Goal: Check status: Check status

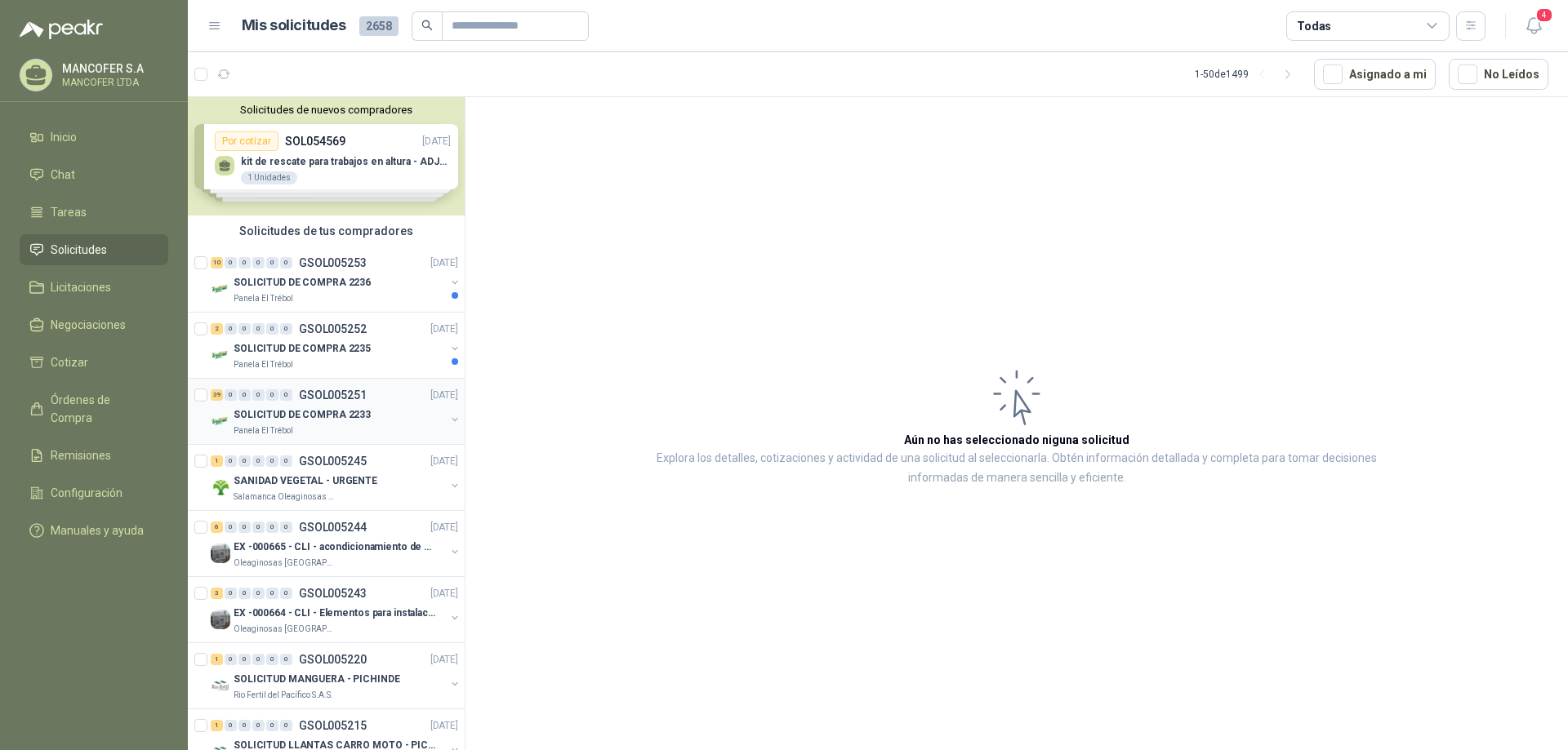
click at [318, 414] on p "SOLICITUD DE COMPRA 2233" at bounding box center [302, 414] width 137 height 15
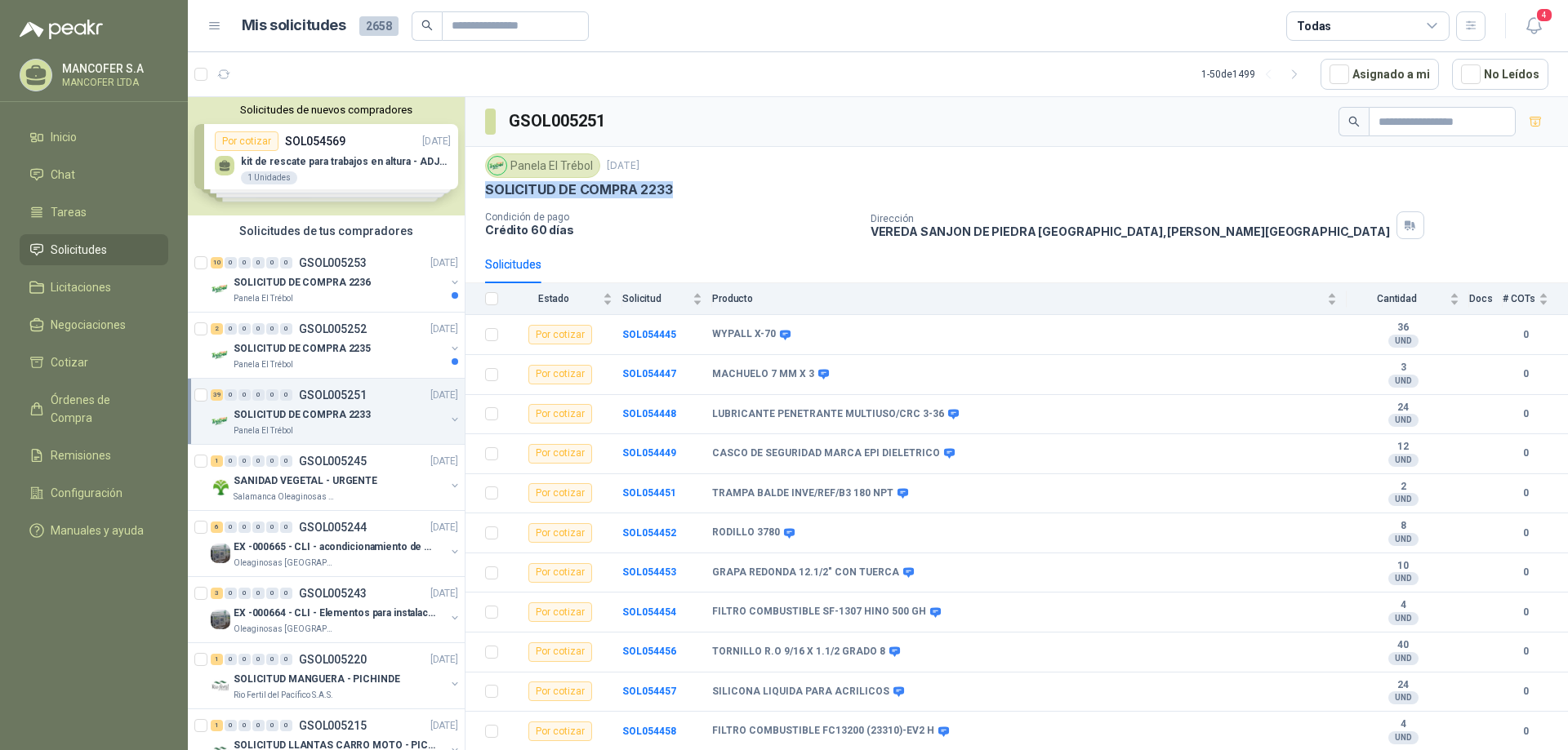
drag, startPoint x: 676, startPoint y: 192, endPoint x: 489, endPoint y: 201, distance: 187.2
click at [489, 201] on div "Panela El Trébol [DATE] SOLICITUD DE COMPRA 2233 Condición de pago Crédito 60 d…" at bounding box center [1016, 196] width 1063 height 86
copy p "SOLICITUD DE COMPRA 2233"
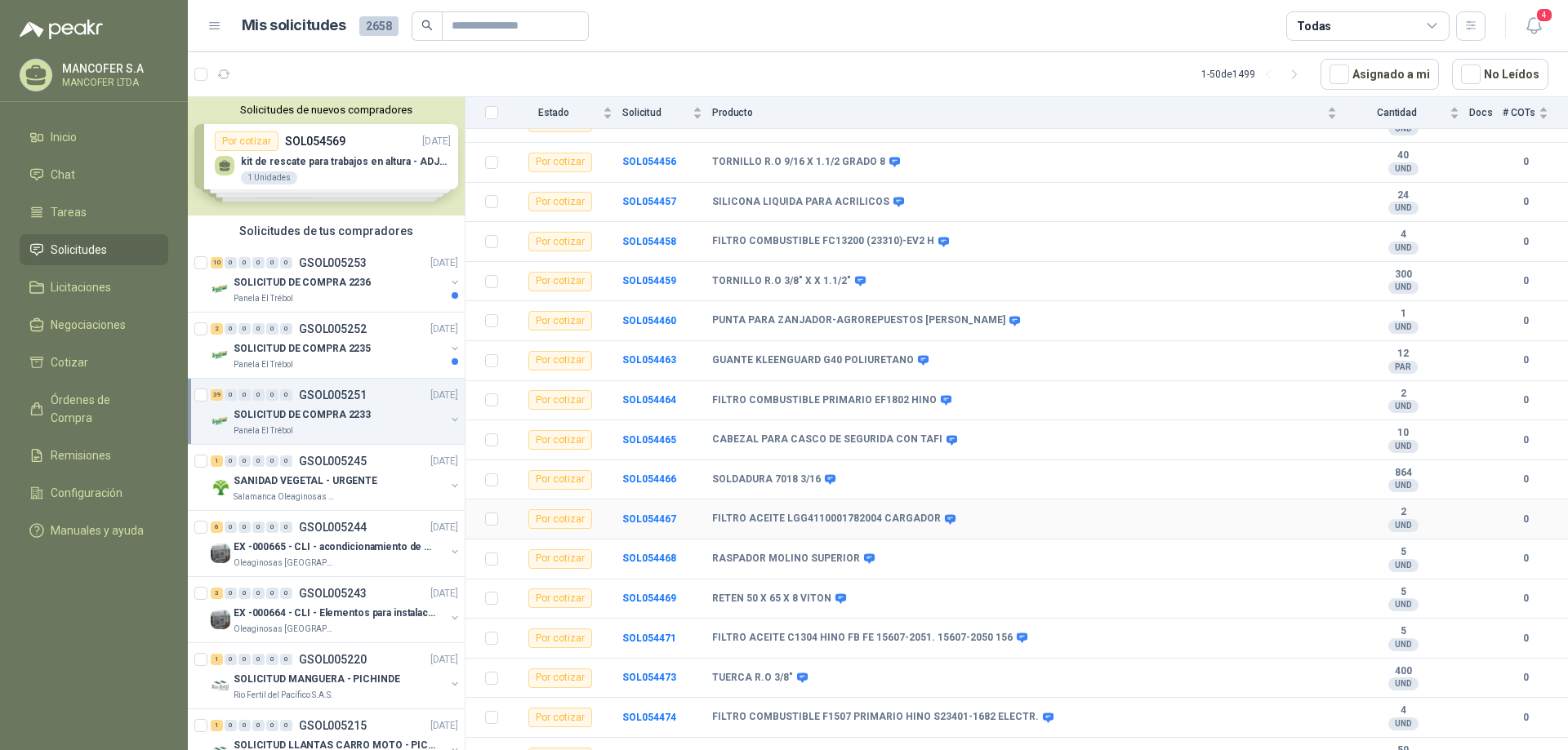
scroll to position [571, 0]
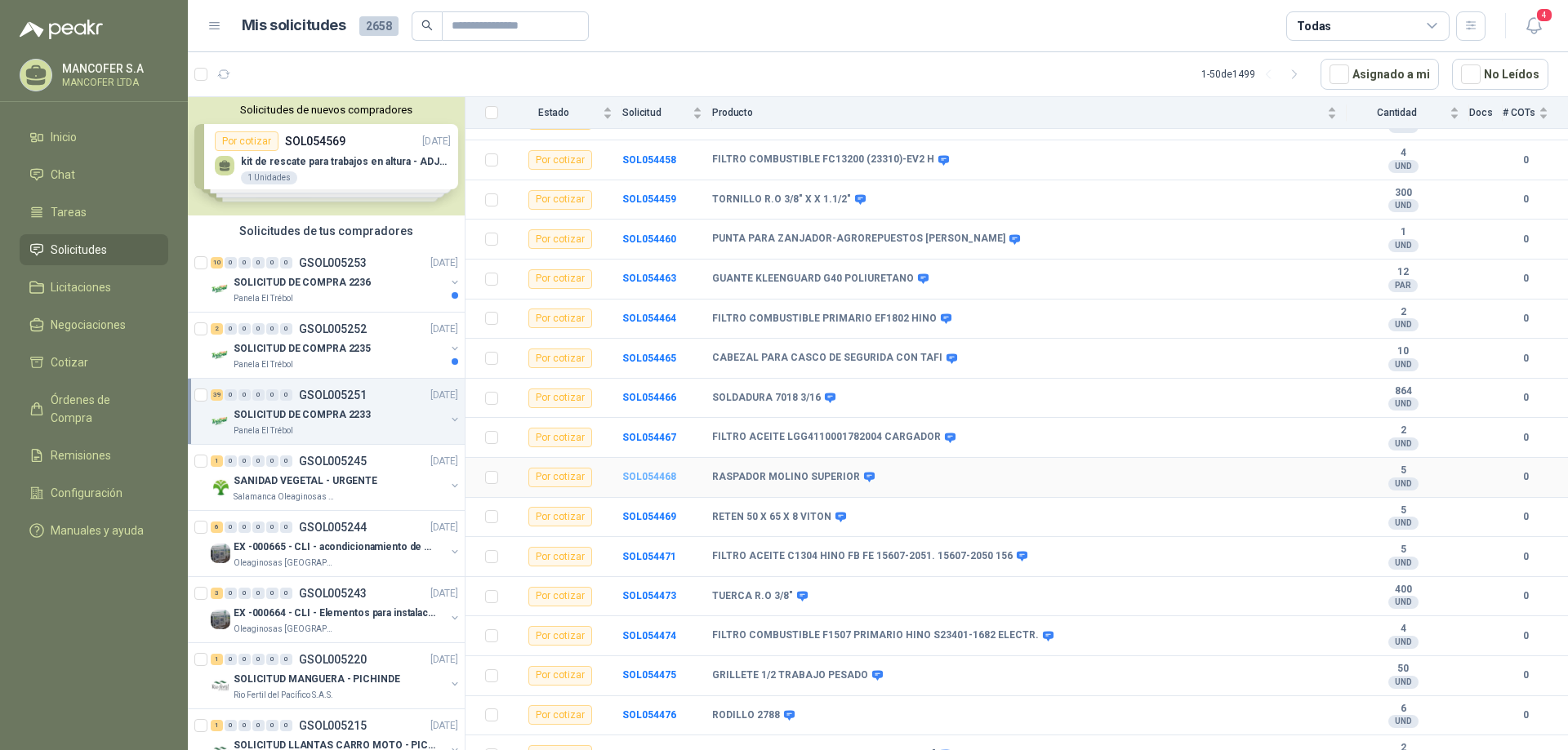
click at [662, 474] on b "SOL054468" at bounding box center [649, 476] width 54 height 12
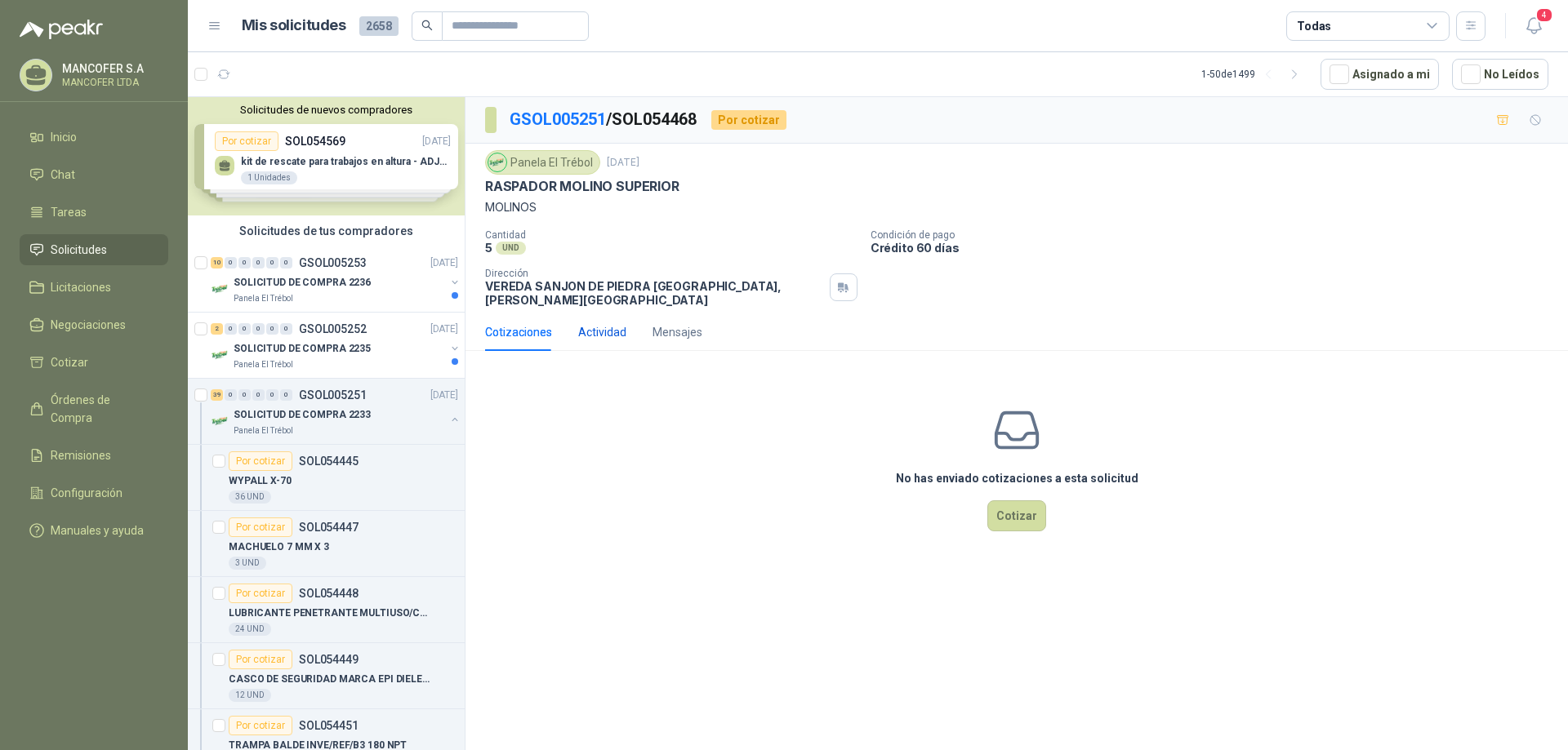
click at [603, 324] on div "Actividad" at bounding box center [602, 332] width 48 height 18
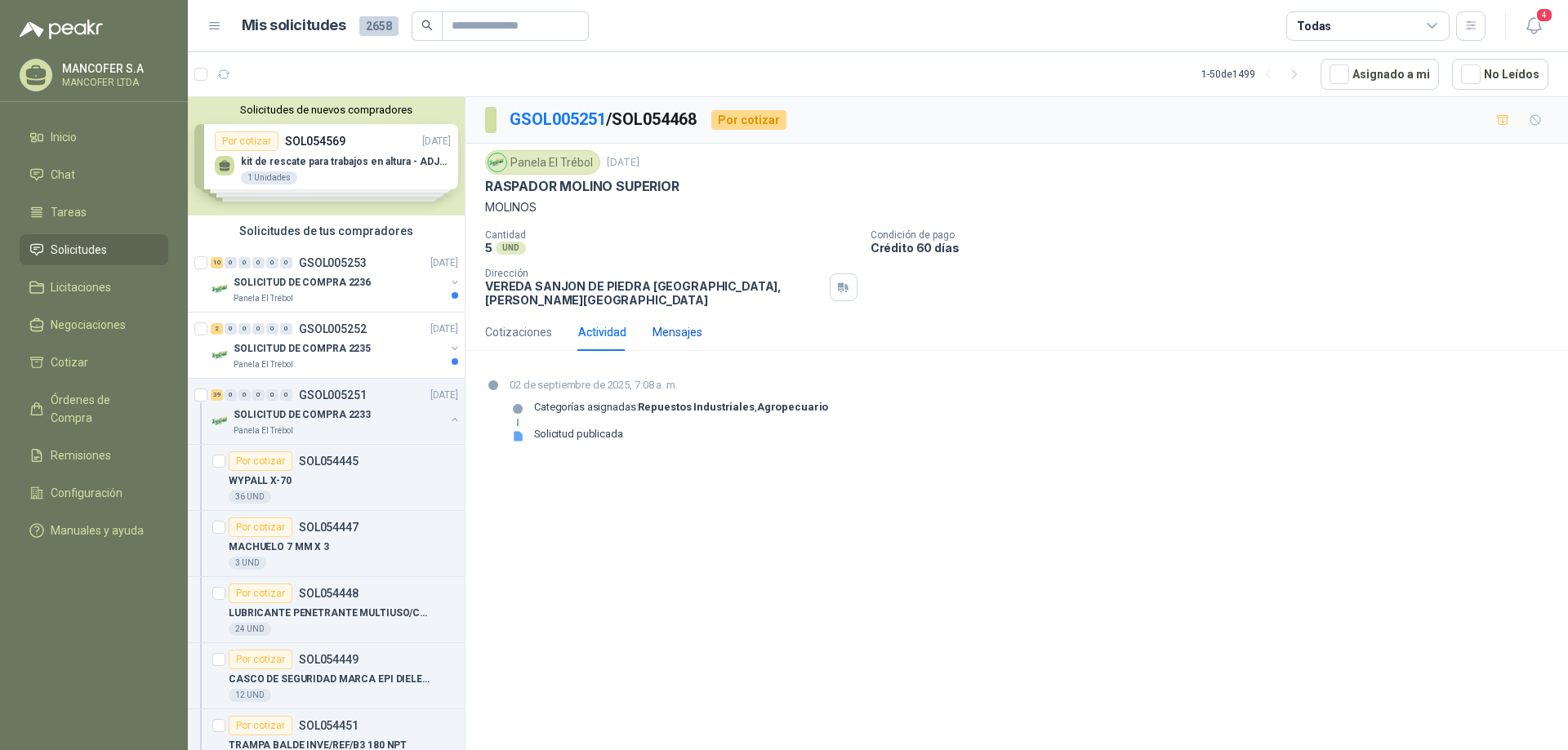
click at [675, 324] on div "Mensajes" at bounding box center [678, 332] width 50 height 18
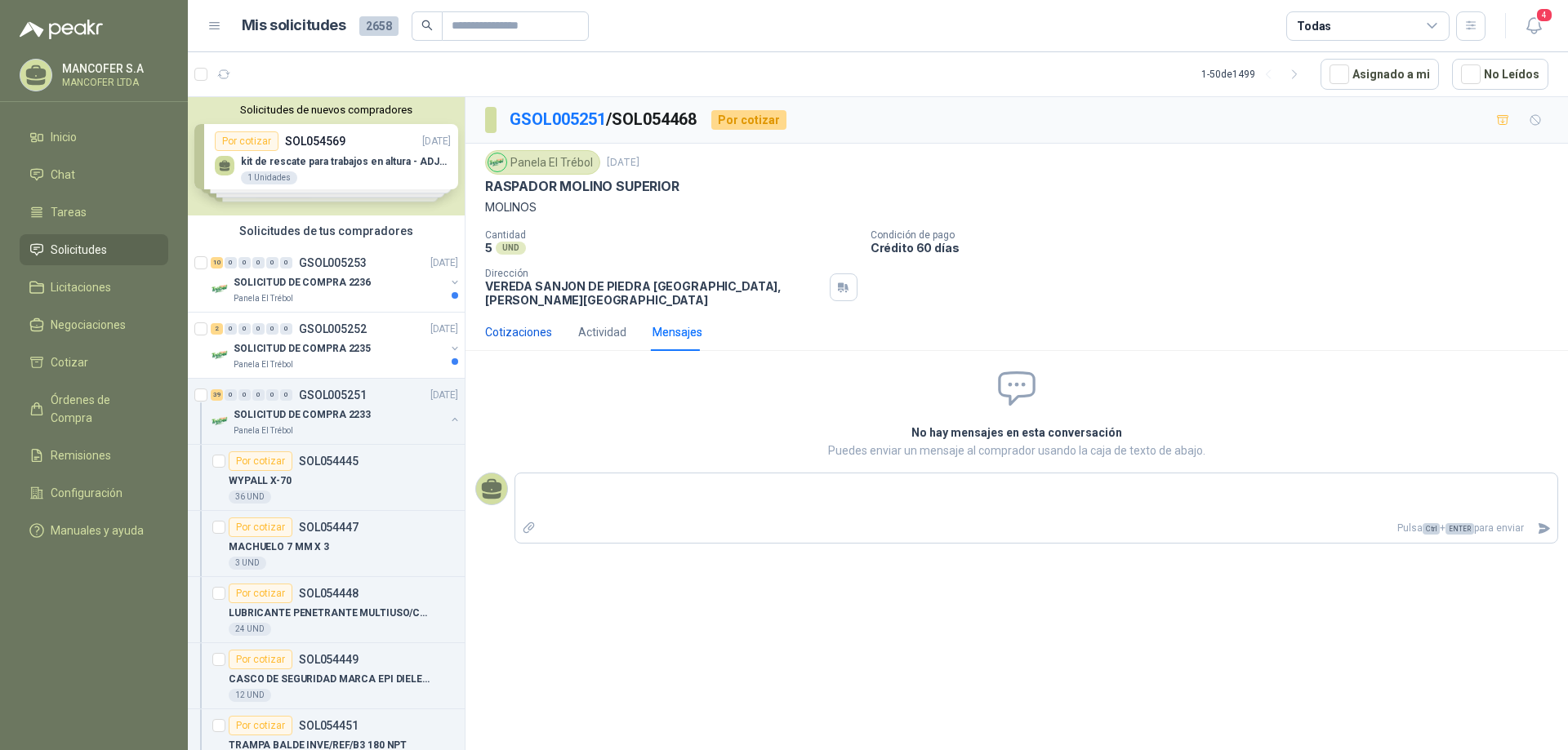
click at [521, 324] on div "Cotizaciones" at bounding box center [518, 332] width 67 height 18
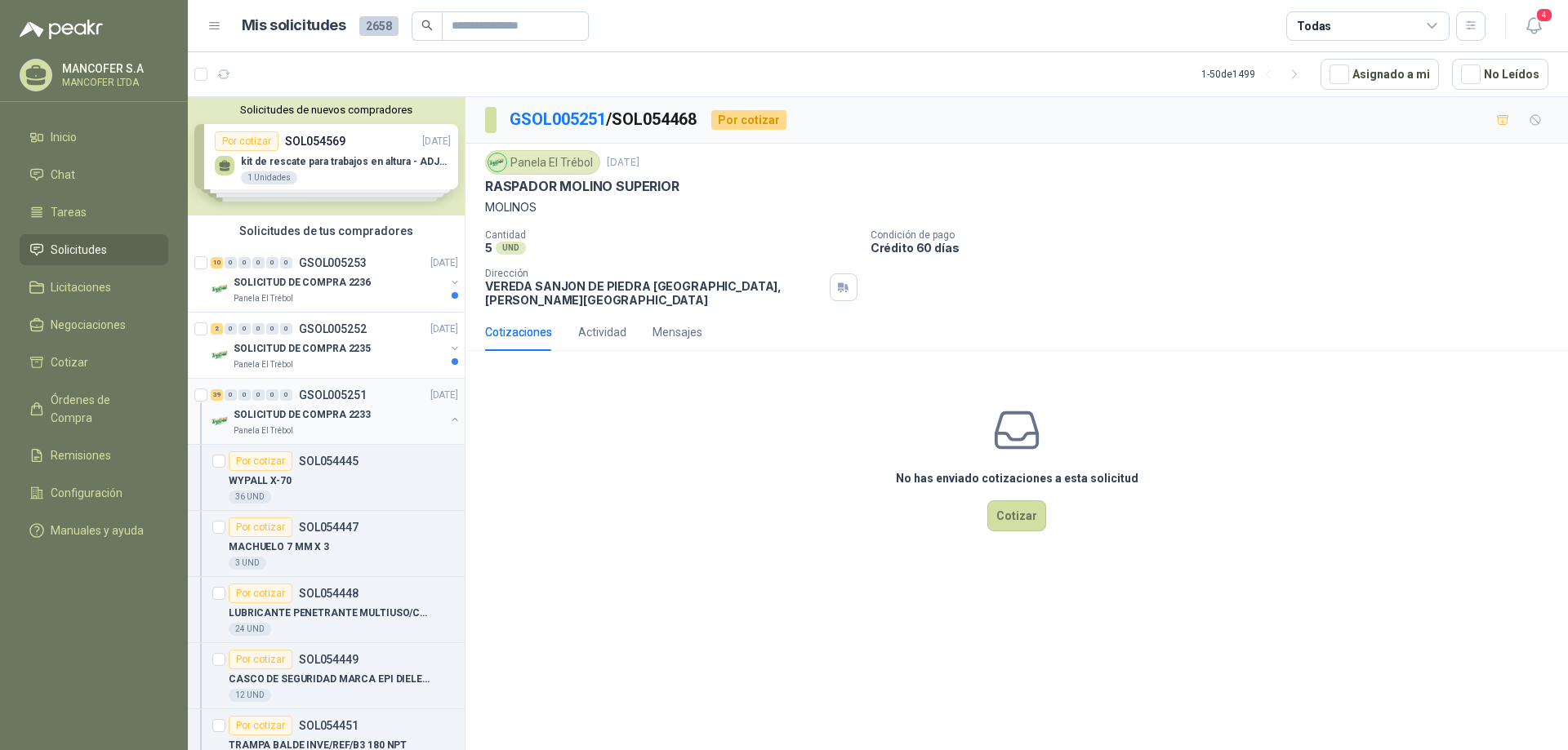
click at [326, 408] on p "SOLICITUD DE COMPRA 2233" at bounding box center [302, 414] width 137 height 15
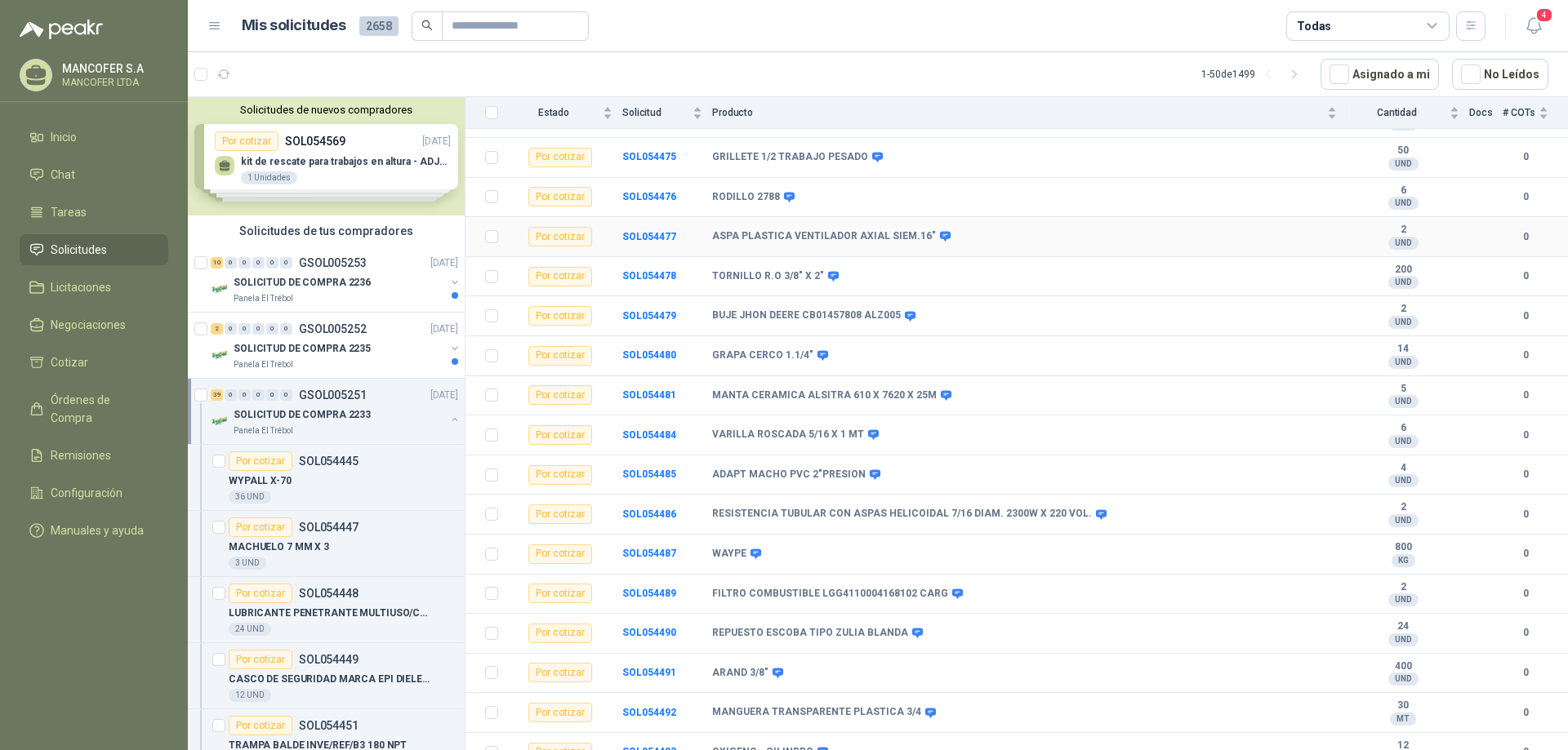
scroll to position [1105, 0]
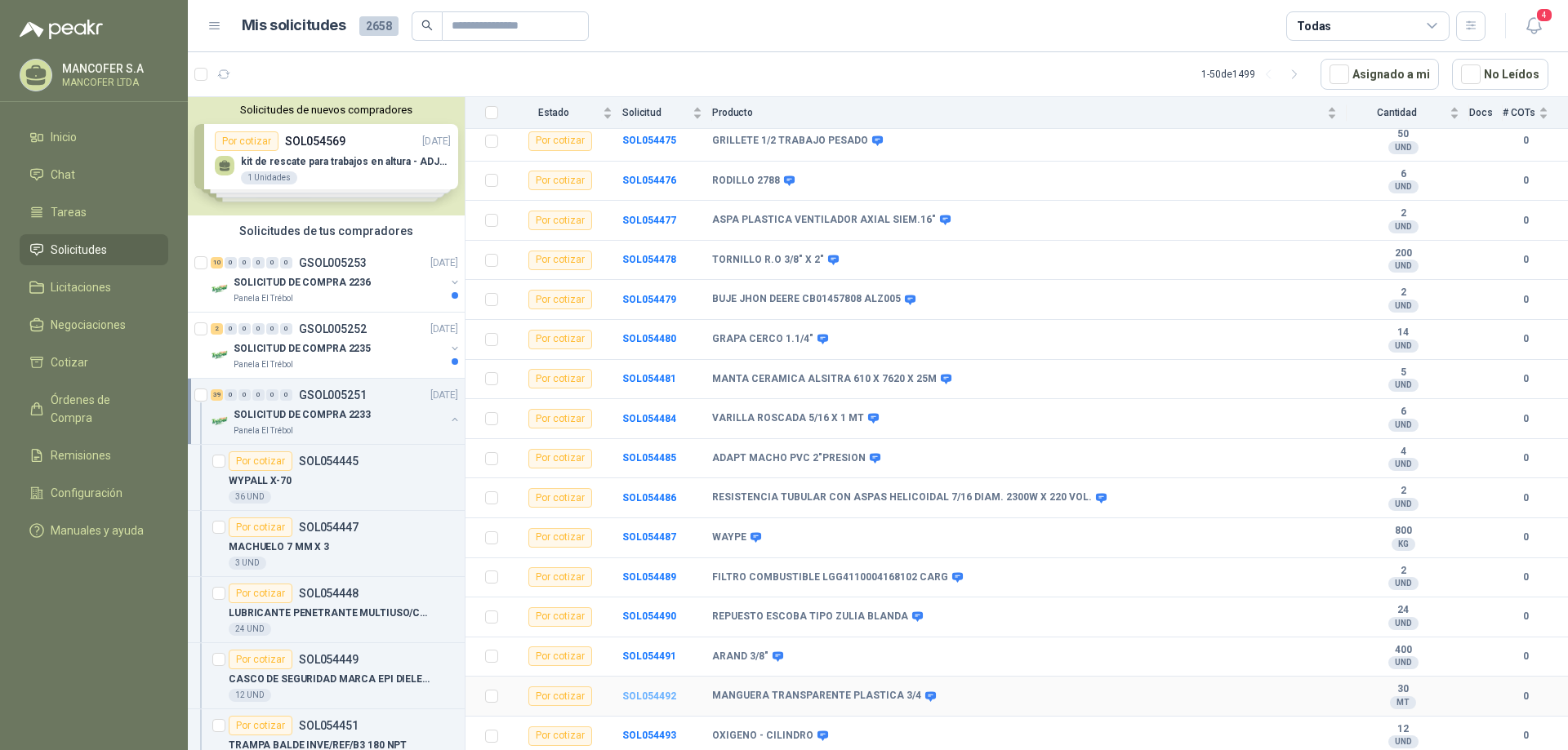
click at [650, 698] on b "SOL054492" at bounding box center [649, 696] width 54 height 12
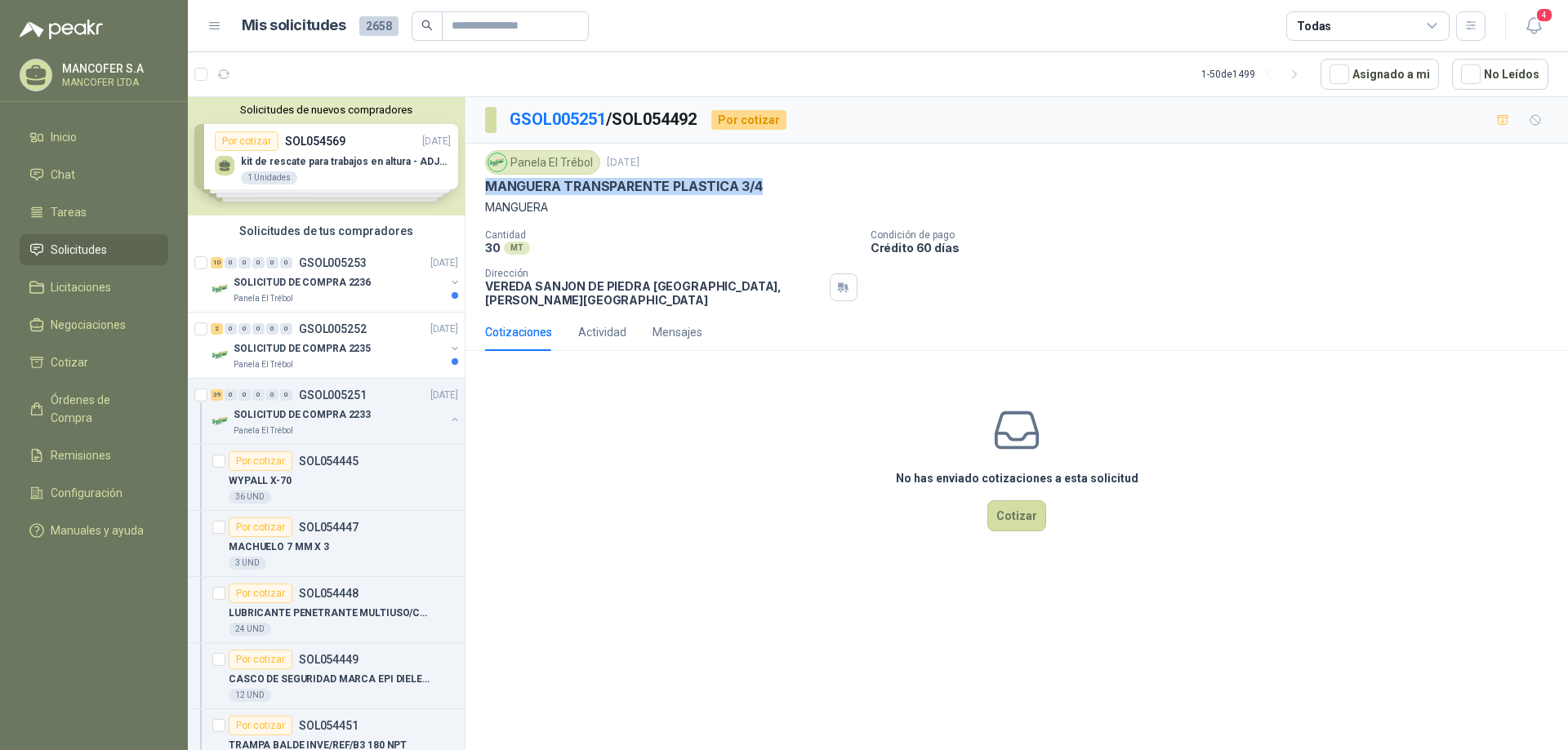
drag, startPoint x: 759, startPoint y: 186, endPoint x: 478, endPoint y: 184, distance: 281.0
click at [478, 184] on div "Panela El Trébol [DATE] MANGUERA TRANSPARENTE PLASTICA 3/4 MANGUERA Cantidad 30…" at bounding box center [1016, 228] width 1102 height 169
copy p "MANGUERA TRANSPARENTE PLASTICA 3/4"
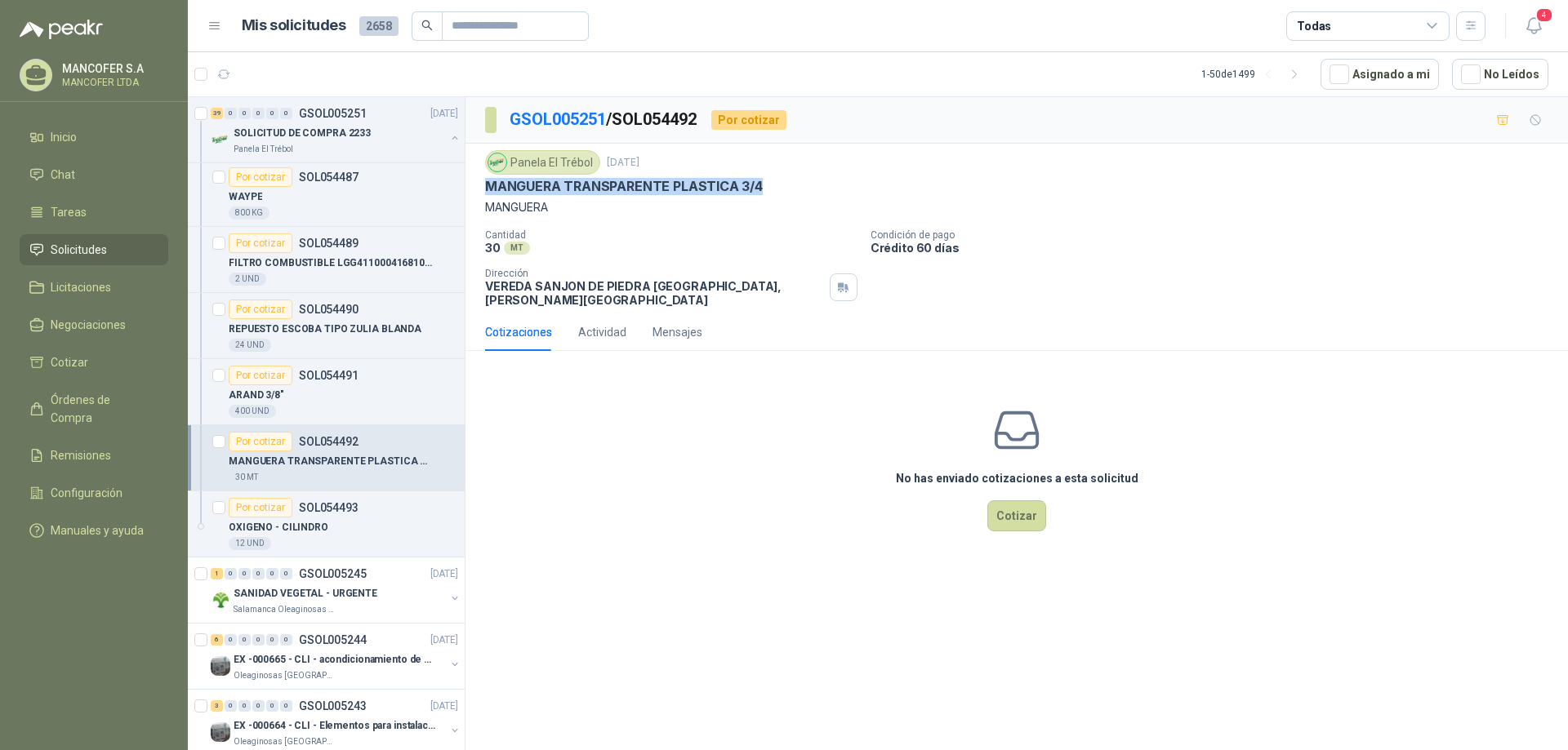
scroll to position [2449, 0]
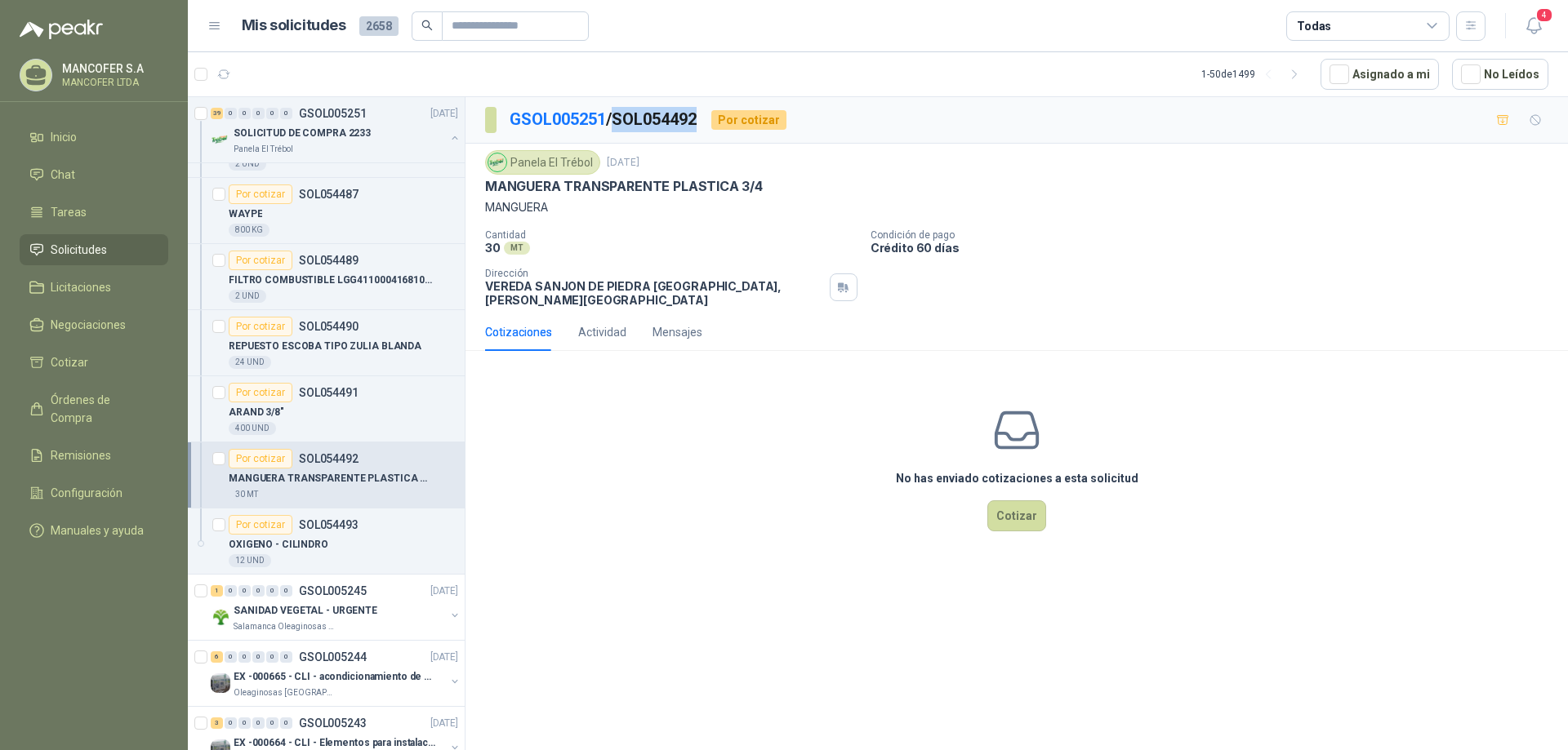
drag, startPoint x: 707, startPoint y: 113, endPoint x: 621, endPoint y: 118, distance: 86.1
click at [621, 118] on p "GSOL005251 / SOL054492" at bounding box center [603, 120] width 189 height 26
copy p "SOL054492"
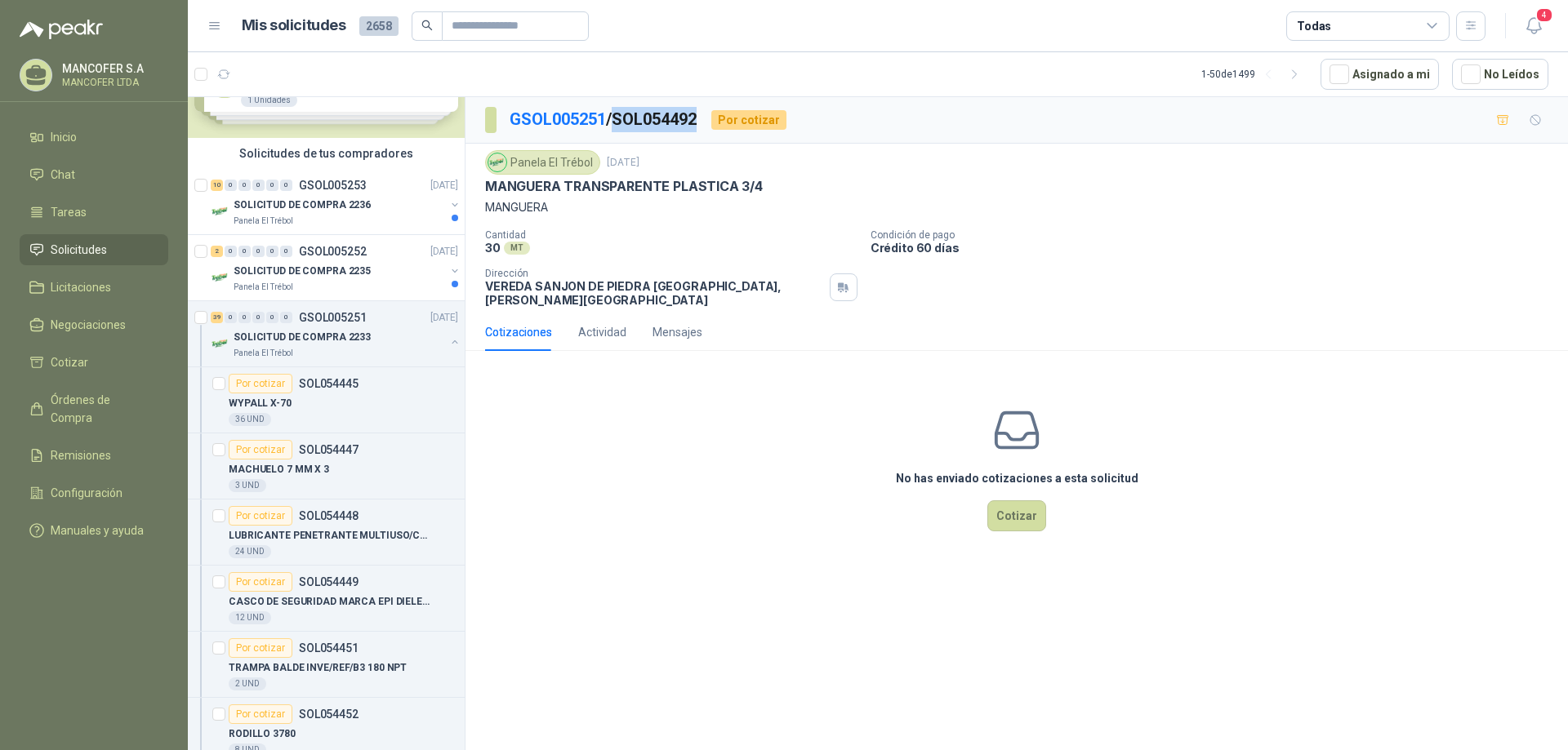
scroll to position [0, 0]
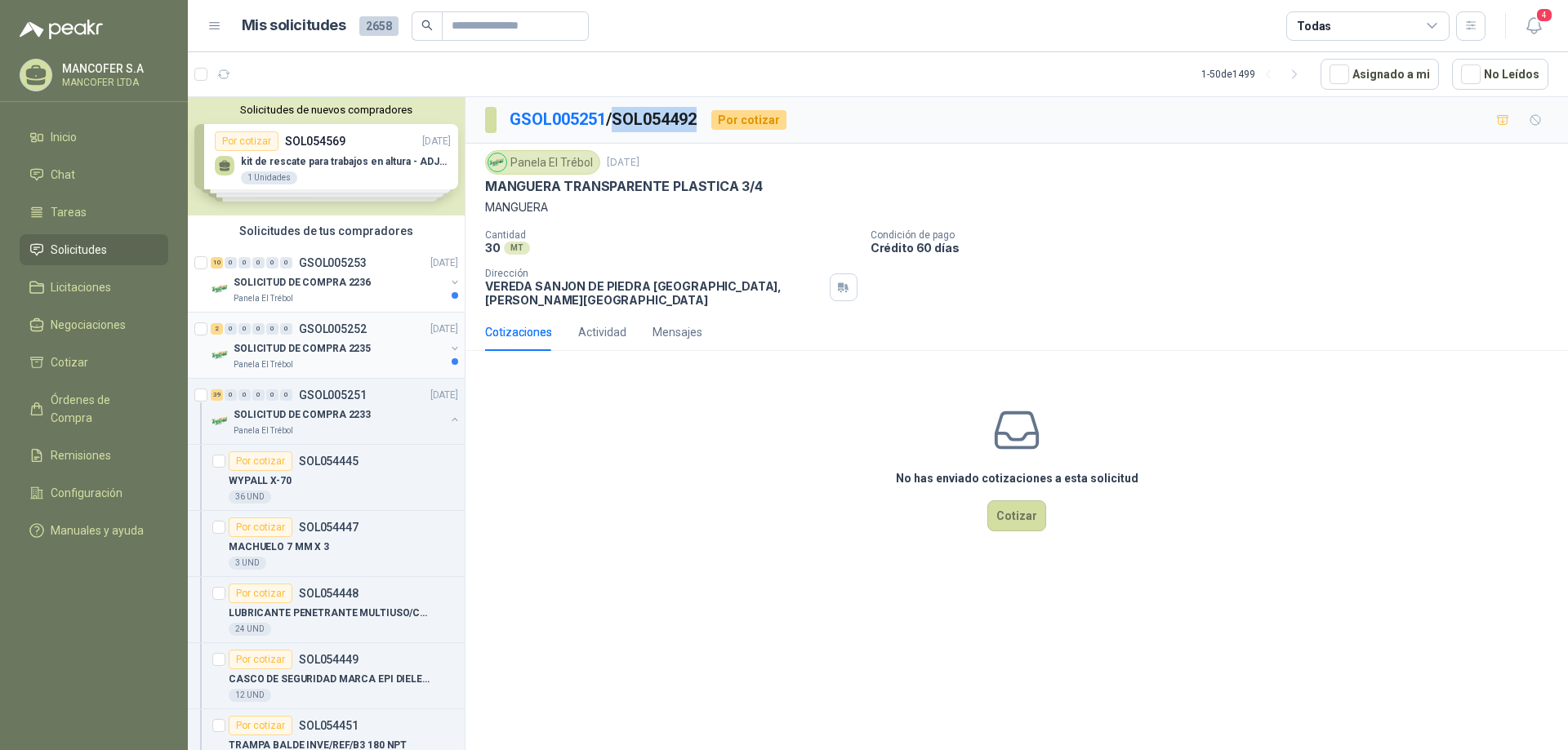
click at [291, 339] on div "SOLICITUD DE COMPRA 2235" at bounding box center [339, 348] width 211 height 20
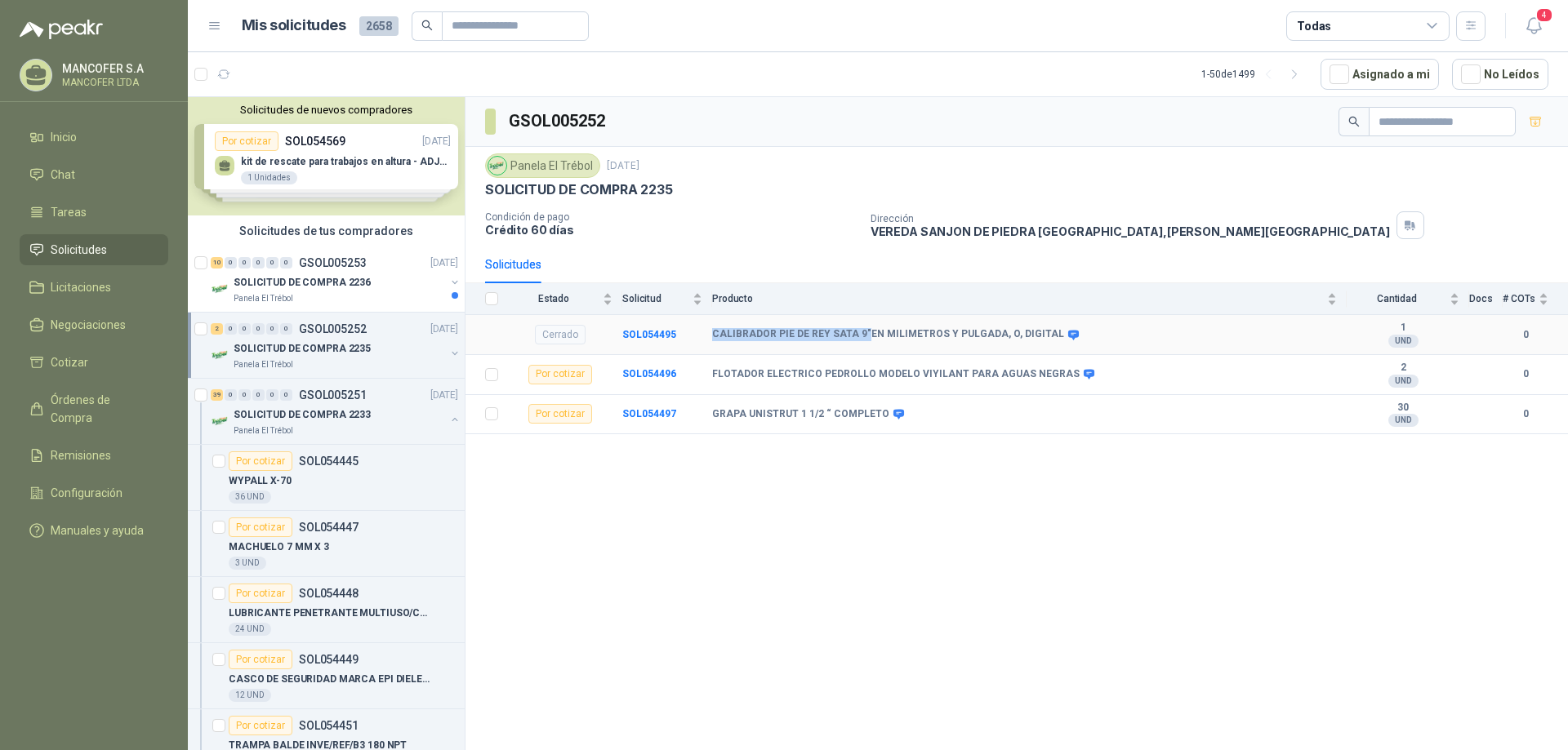
drag, startPoint x: 710, startPoint y: 334, endPoint x: 861, endPoint y: 332, distance: 151.0
click at [861, 332] on tr "Cerrado SOL054495 CALIBRADOR PIE [PERSON_NAME] SATA 9"EN MILIMETROS Y PULGADA, …" at bounding box center [1016, 334] width 1102 height 40
copy tr "CALIBRADOR PIE [PERSON_NAME] SATA 9""
click at [298, 283] on p "SOLICITUD DE COMPRA 2236" at bounding box center [302, 282] width 137 height 15
